Goal: Contribute content

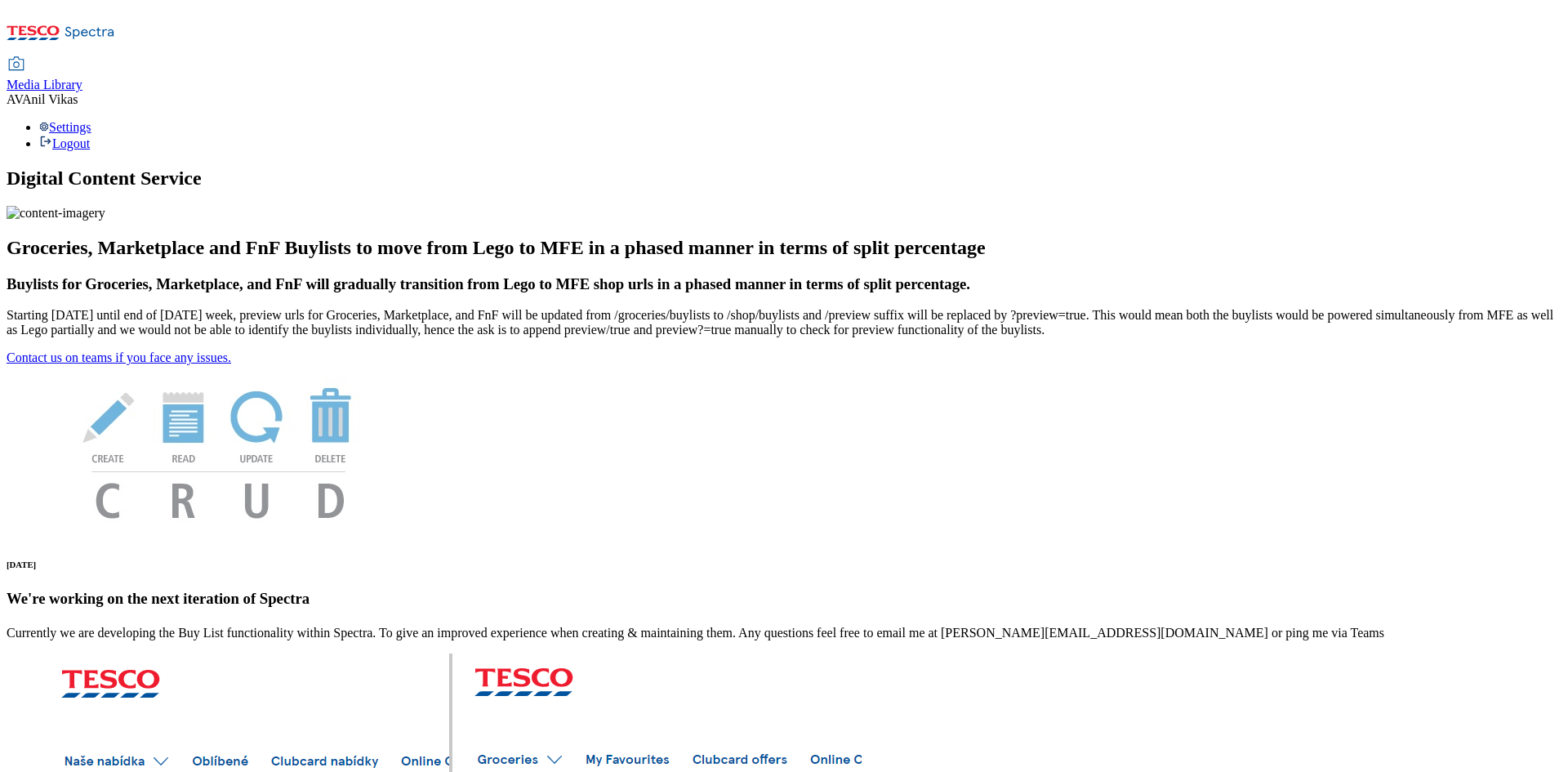
click at [82, 78] on span "Media Library" at bounding box center [45, 84] width 76 height 14
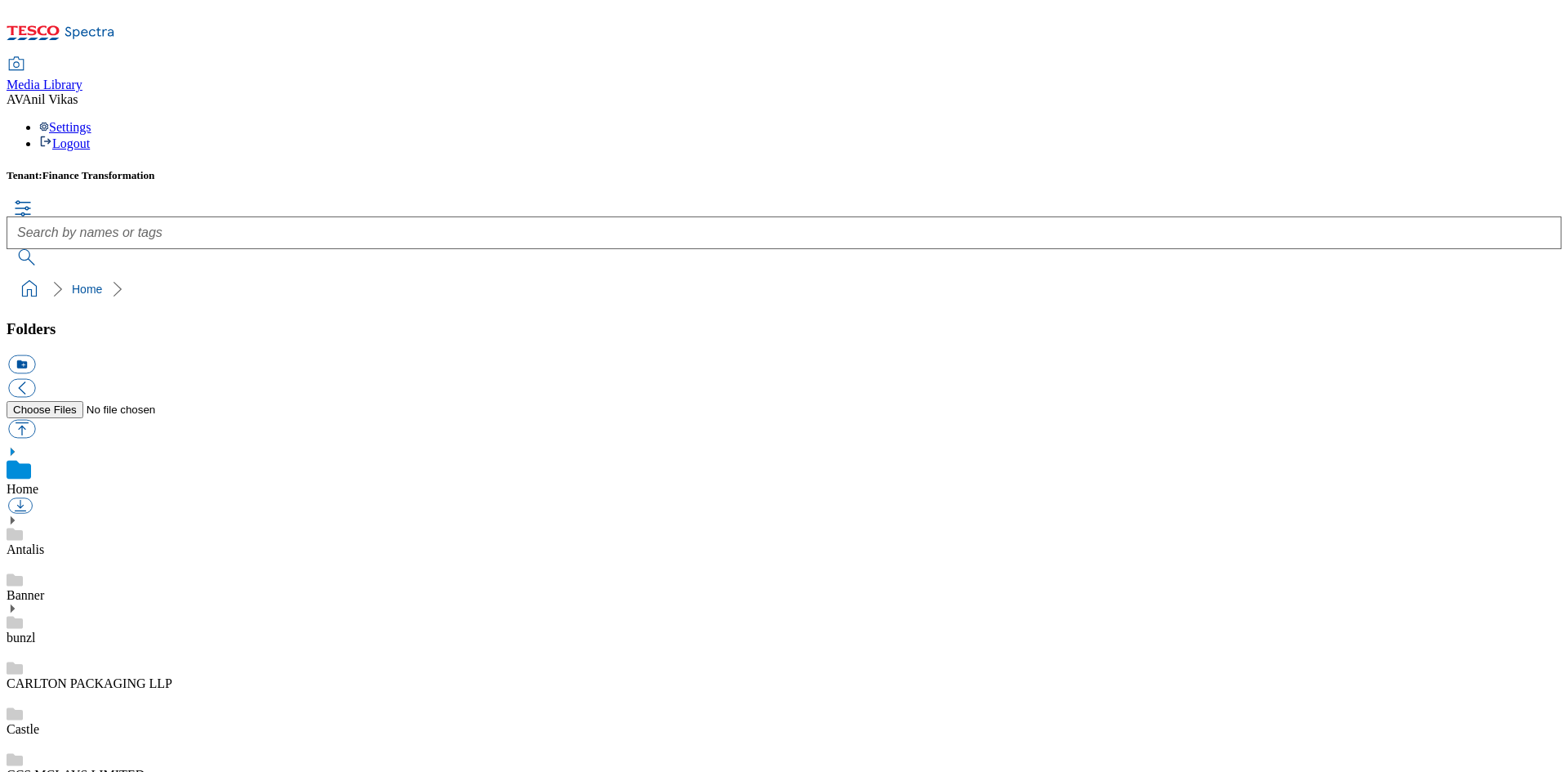
scroll to position [1, 0]
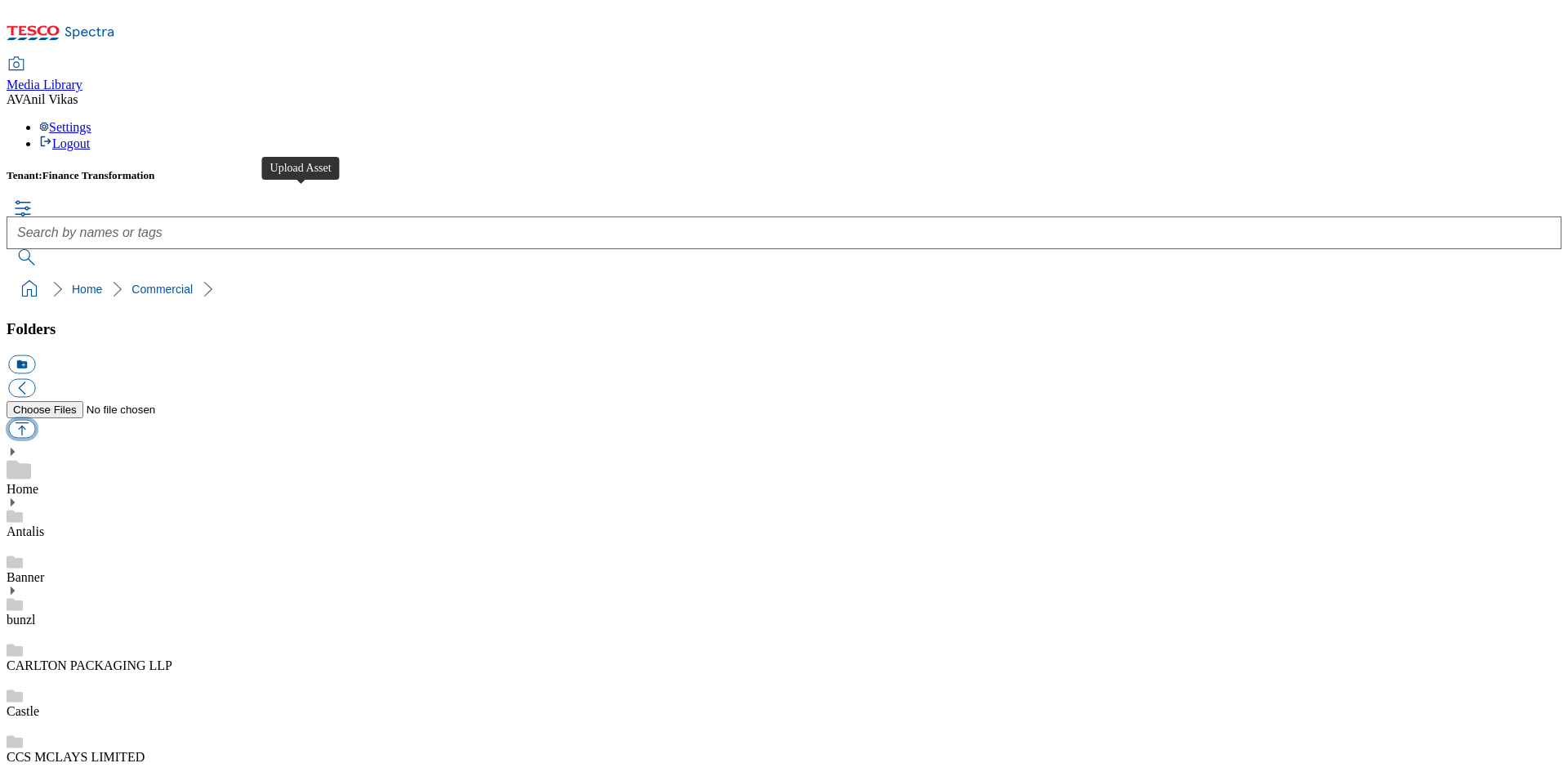
click at [35, 419] on button "button" at bounding box center [21, 428] width 27 height 19
type input "C:\fakepath\905663228.jpg"
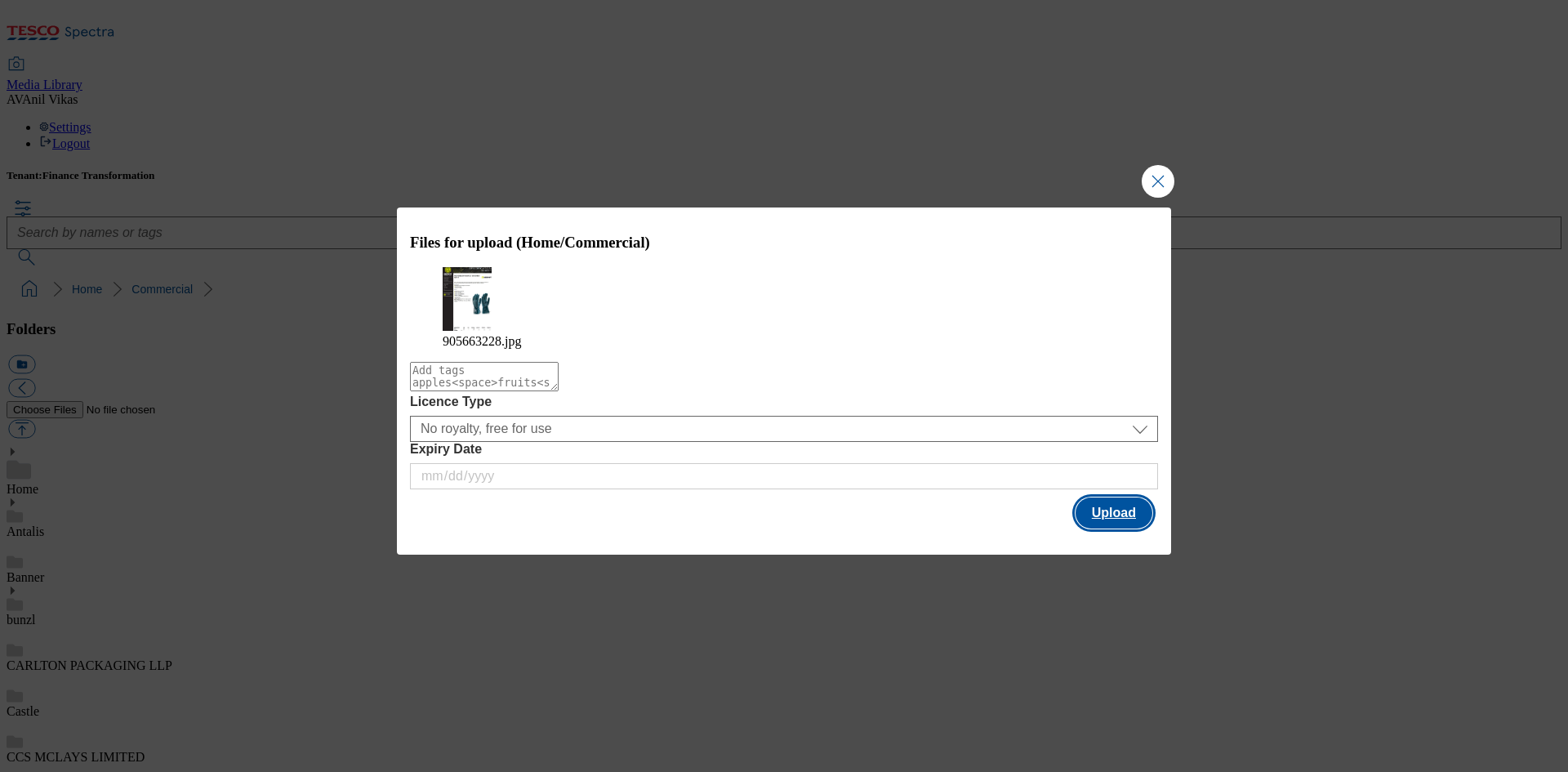
click at [1120, 516] on button "Upload" at bounding box center [1114, 513] width 77 height 31
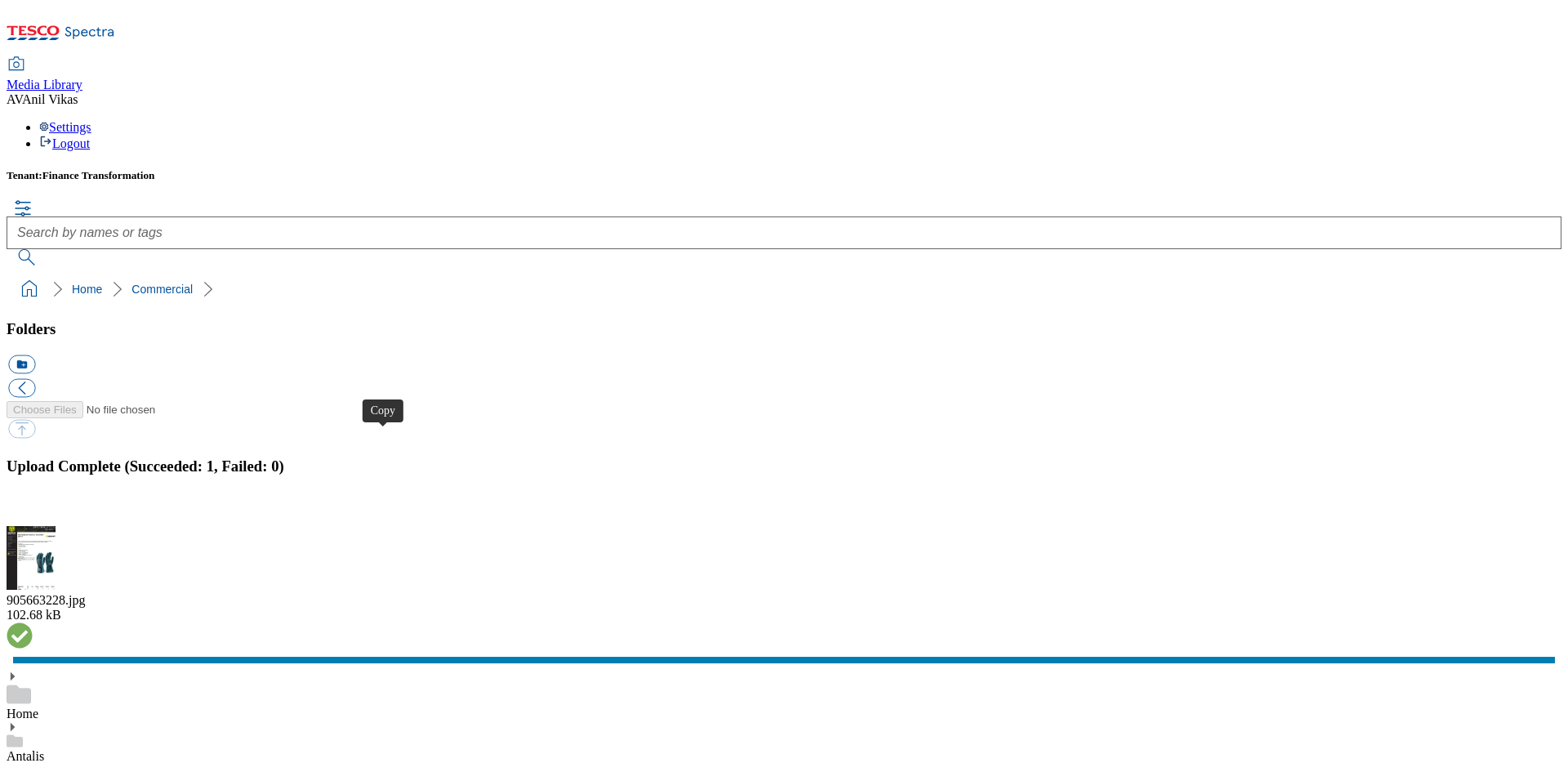
click at [33, 510] on button "button" at bounding box center [21, 517] width 25 height 16
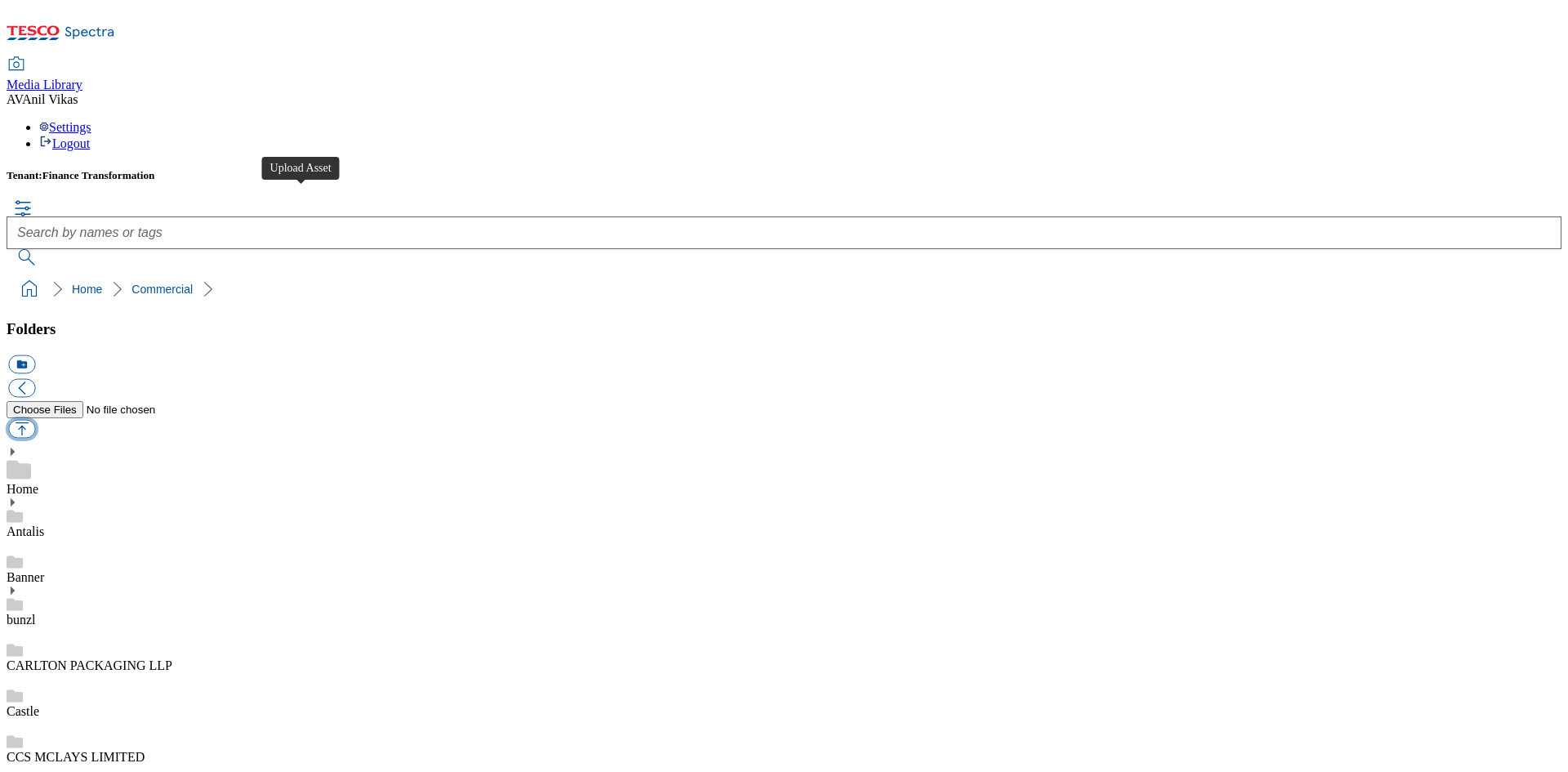
click at [35, 419] on button "button" at bounding box center [21, 428] width 27 height 19
type input "C:\fakepath\905663229.jpg"
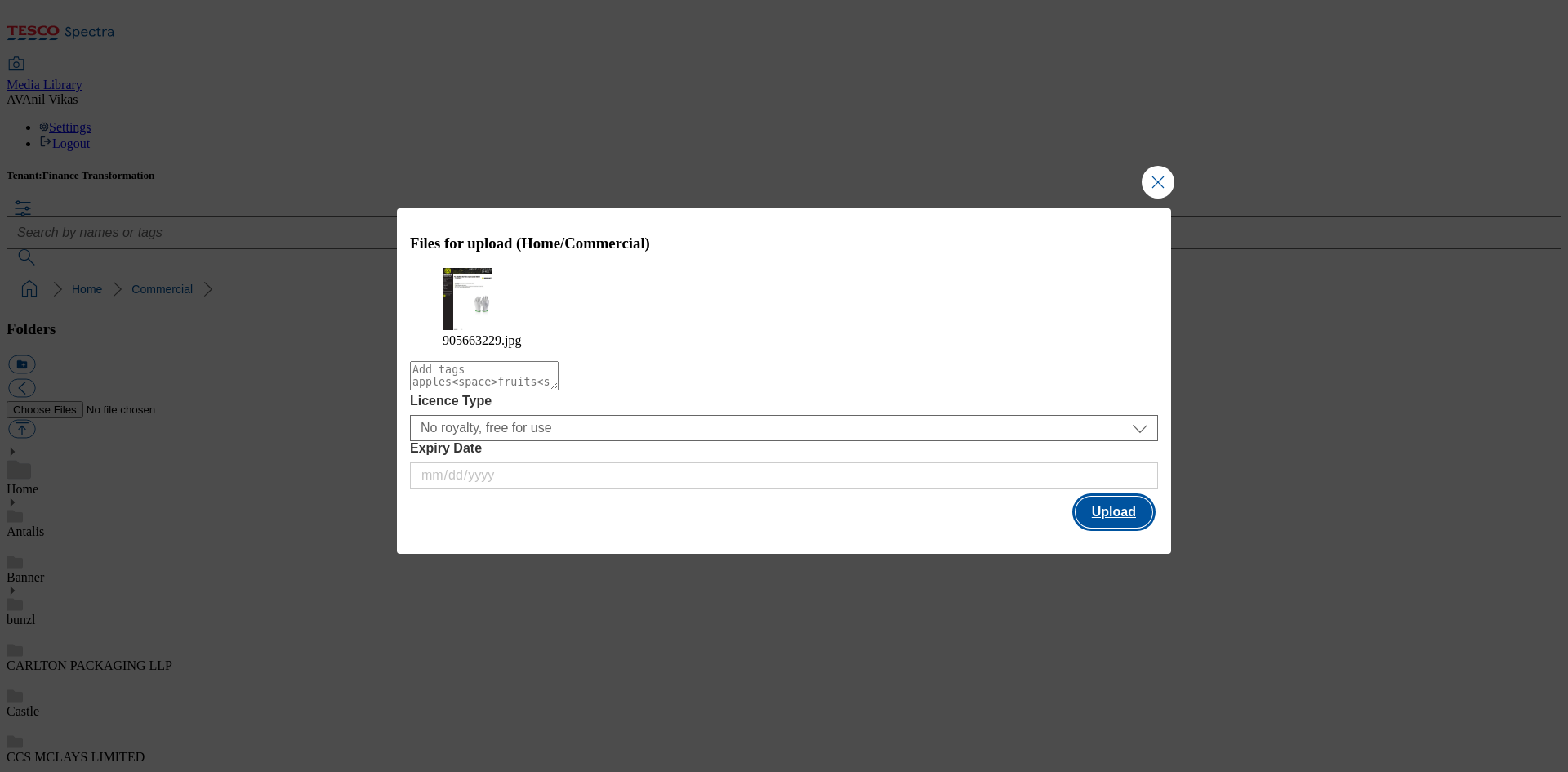
click at [1106, 499] on button "Upload" at bounding box center [1114, 512] width 77 height 31
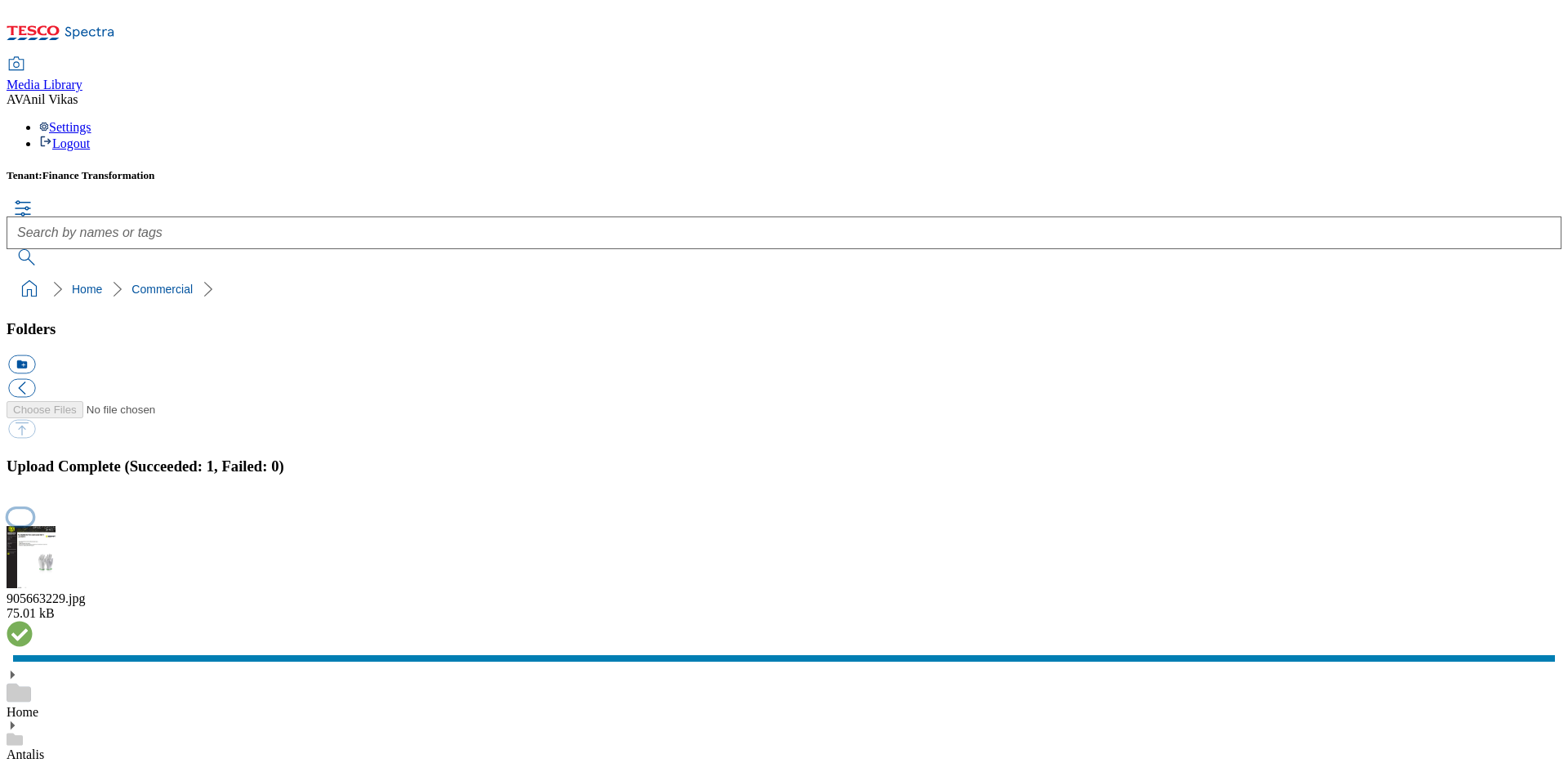
click at [33, 510] on button "button" at bounding box center [21, 517] width 25 height 16
